Goal: Communication & Community: Answer question/provide support

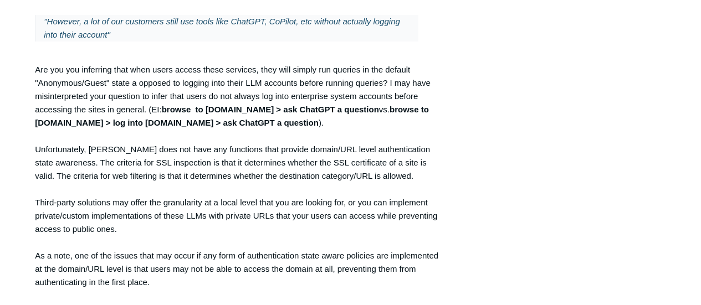
scroll to position [886, 0]
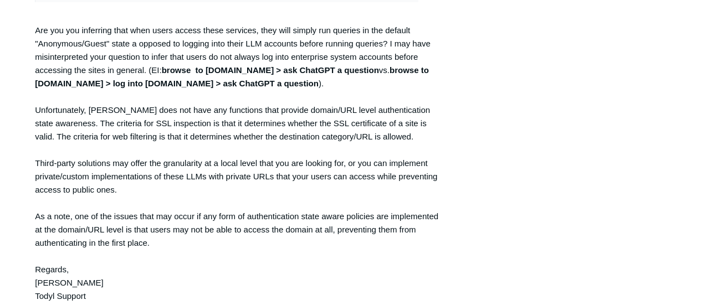
drag, startPoint x: 26, startPoint y: 161, endPoint x: 151, endPoint y: 186, distance: 127.1
click at [251, 183] on div "Hi Maya, perhaps I misunderstood. "By users who've been authenticated, are we p…" at bounding box center [237, 94] width 405 height 472
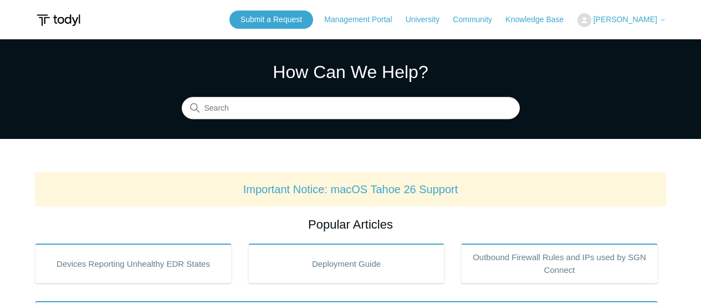
click at [591, 18] on img at bounding box center [584, 20] width 14 height 14
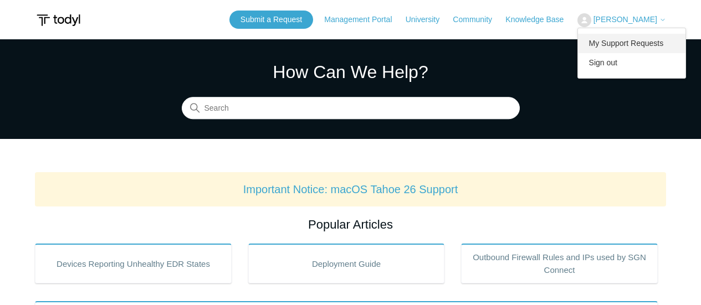
click at [669, 38] on link "My Support Requests" at bounding box center [632, 43] width 108 height 19
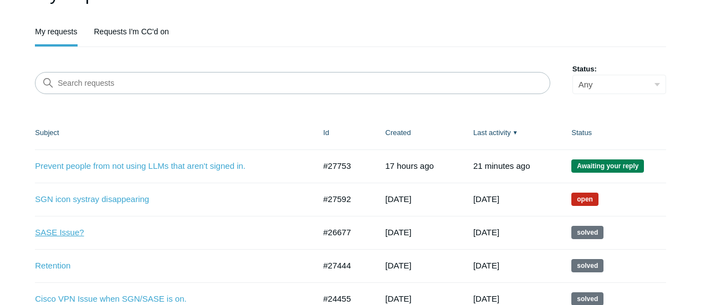
scroll to position [222, 0]
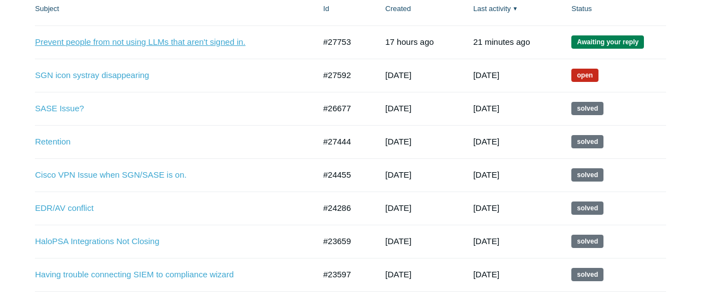
click at [156, 48] on link "Prevent people from not using LLMs that aren't signed in." at bounding box center [166, 42] width 263 height 13
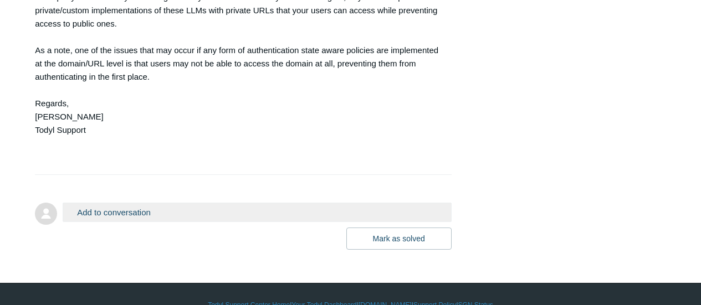
scroll to position [997, 0]
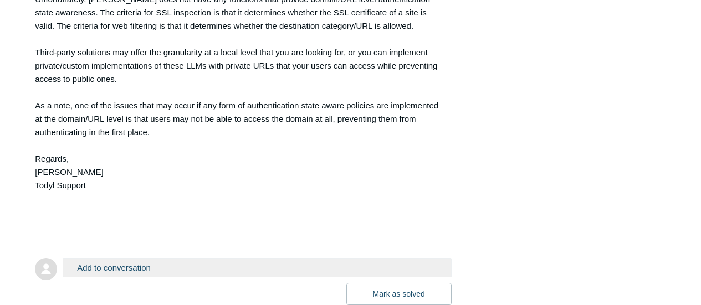
click at [107, 264] on button "Add to conversation" at bounding box center [257, 267] width 388 height 19
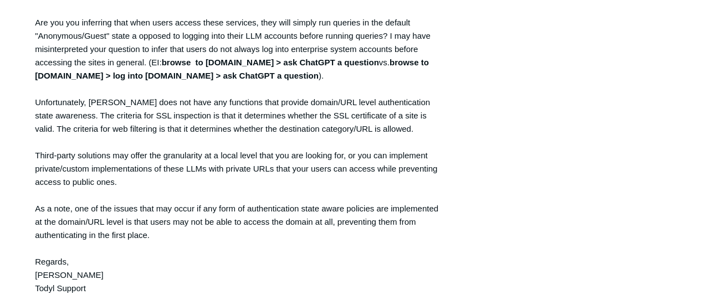
scroll to position [831, 0]
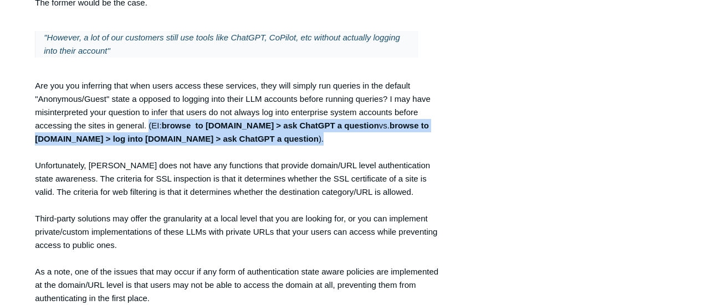
drag, startPoint x: 148, startPoint y: 127, endPoint x: 287, endPoint y: 137, distance: 138.8
click at [287, 137] on div "Hi Maya, perhaps I misunderstood. "By users who've been authenticated, are we p…" at bounding box center [237, 149] width 405 height 472
copy div "(EI: browse to OpenAI.com > ask ChatGPT a question vs. browse to OpenAI.com > l…"
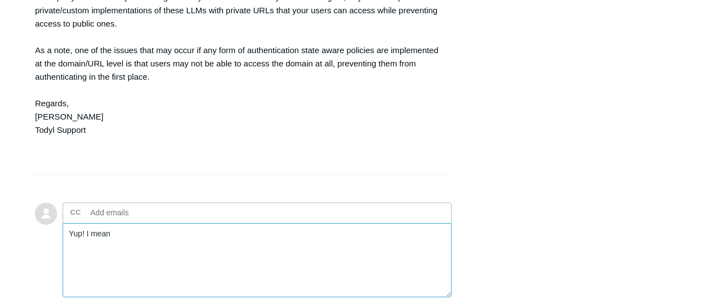
click at [212, 233] on textarea "Yup! I mean" at bounding box center [257, 260] width 388 height 75
paste textarea "(EI: browse to OpenAI.com > ask ChatGPT a question vs. browse to OpenAI.com > l…"
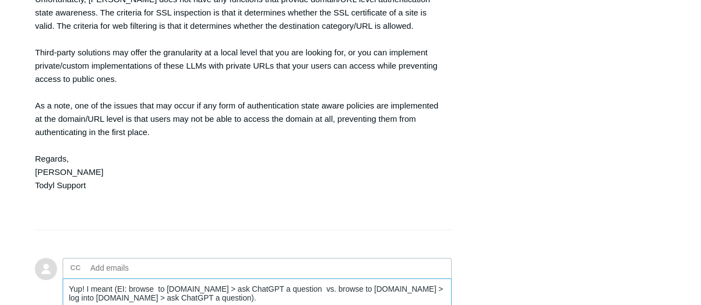
scroll to position [1108, 0]
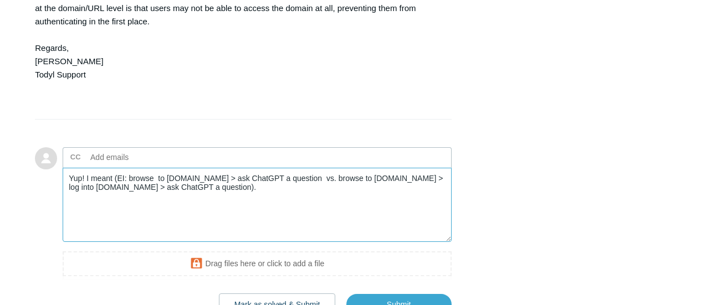
click at [253, 187] on textarea "Yup! I meant (EI: browse to OpenAI.com > ask ChatGPT a question vs. browse to O…" at bounding box center [257, 205] width 388 height 75
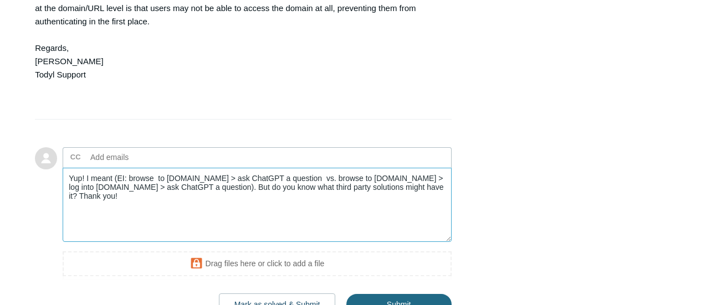
type textarea "Yup! I meant (EI: browse to [DOMAIN_NAME] > ask ChatGPT a question vs. browse t…"
click at [373, 301] on input "Submit" at bounding box center [398, 305] width 105 height 22
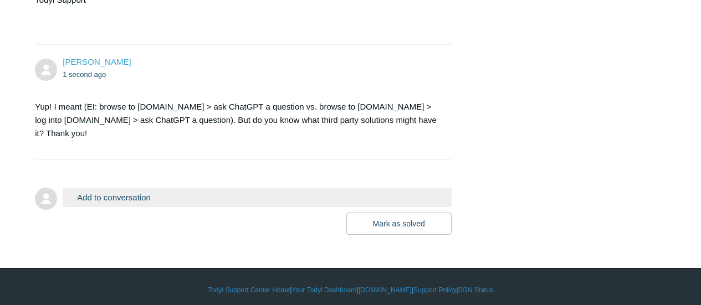
scroll to position [1189, 0]
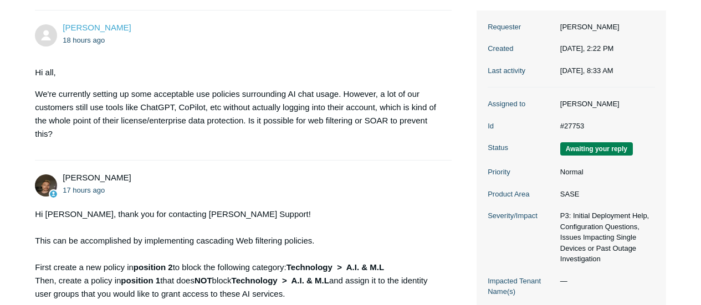
scroll to position [277, 0]
